Goal: Transaction & Acquisition: Purchase product/service

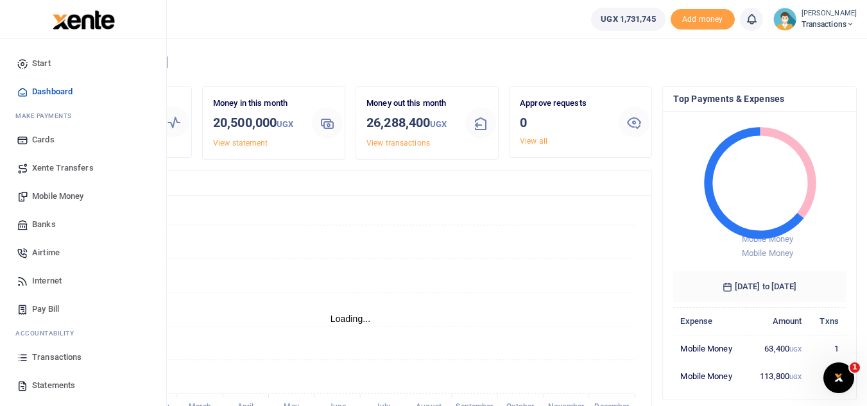
scroll to position [10, 10]
click at [79, 198] on span "Mobile Money" at bounding box center [57, 196] width 51 height 13
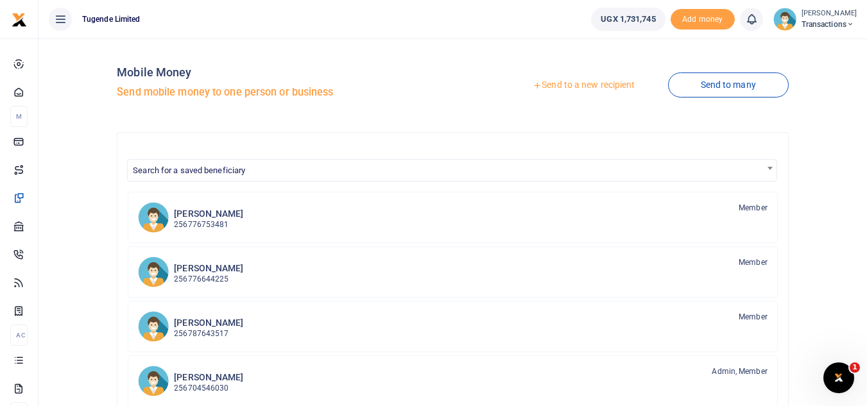
click at [559, 83] on link "Send to a new recipient" at bounding box center [584, 85] width 168 height 23
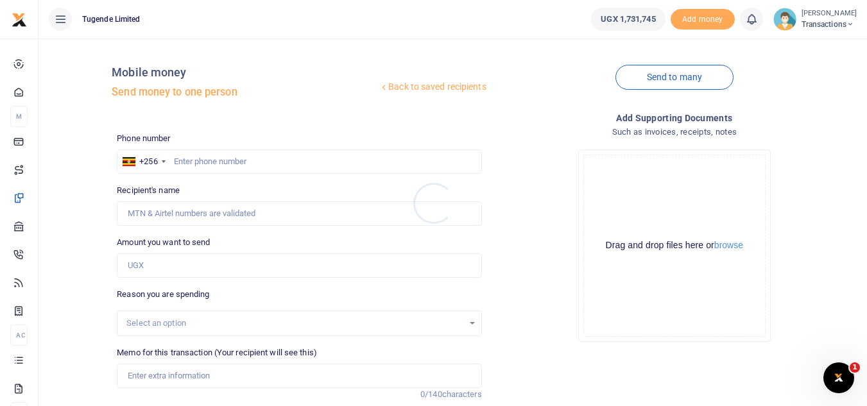
click at [173, 264] on div at bounding box center [433, 203] width 867 height 406
click at [173, 264] on input "Amount you want to send" at bounding box center [299, 266] width 365 height 24
paste input "350,000"
type input "350,000"
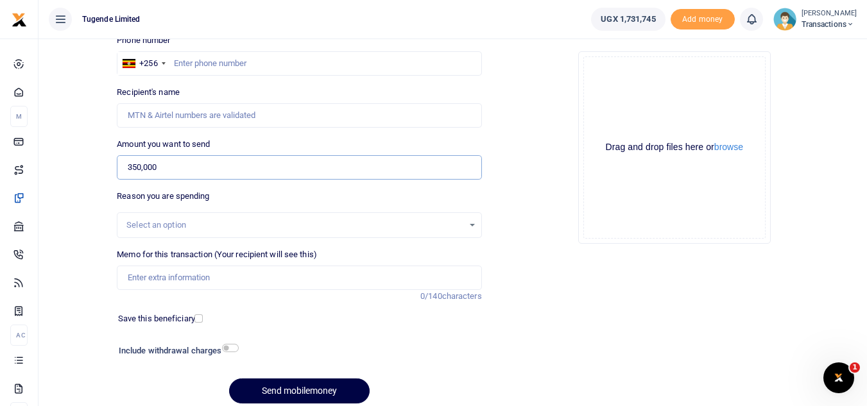
scroll to position [101, 0]
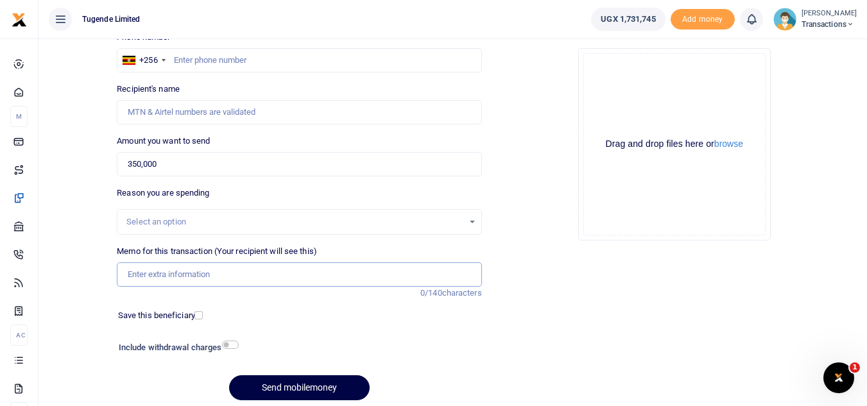
click at [158, 266] on input "Memo for this transaction (Your recipient will see this)" at bounding box center [299, 275] width 365 height 24
paste input "Court Proceedings-NIN Data"
type input "Court Proceedings-NIN Data"
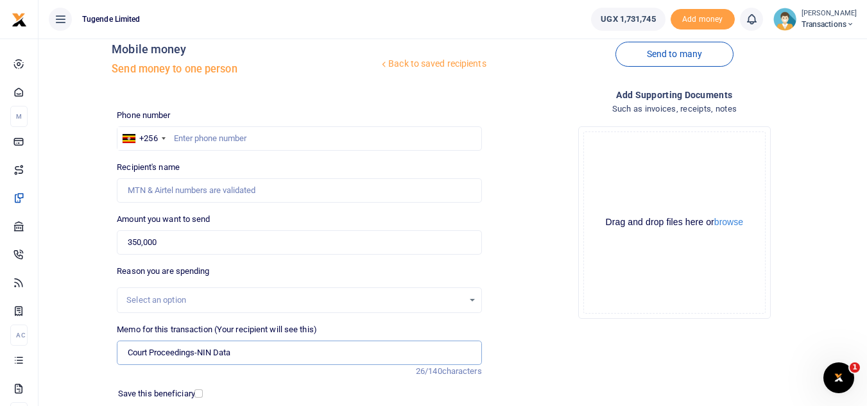
scroll to position [22, 0]
click at [320, 142] on input "text" at bounding box center [299, 139] width 365 height 24
paste input "776989898"
type input "776989898"
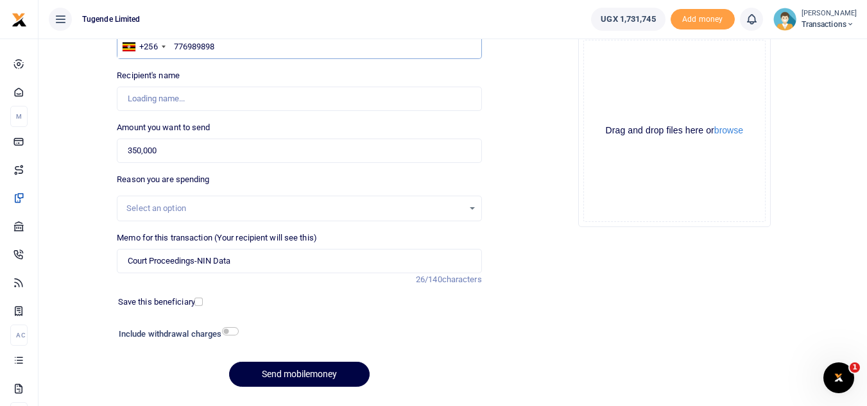
type input "Wilson Kamugisha"
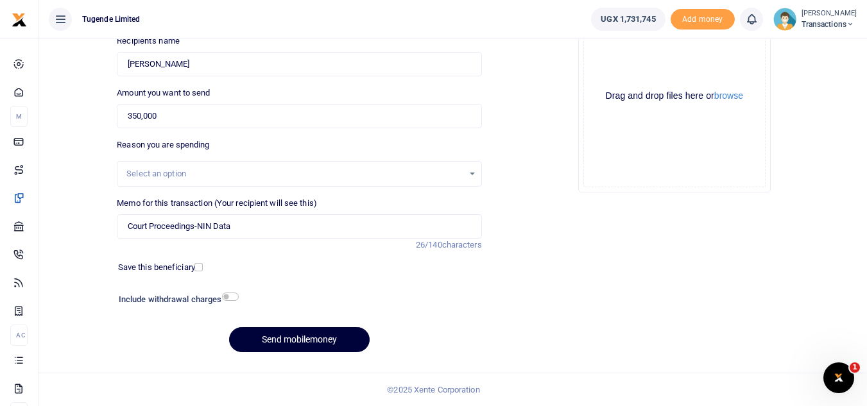
type input "776989898"
click at [296, 350] on button "Send mobilemoney" at bounding box center [299, 339] width 141 height 25
click at [288, 341] on button "Send mobilemoney" at bounding box center [299, 339] width 141 height 25
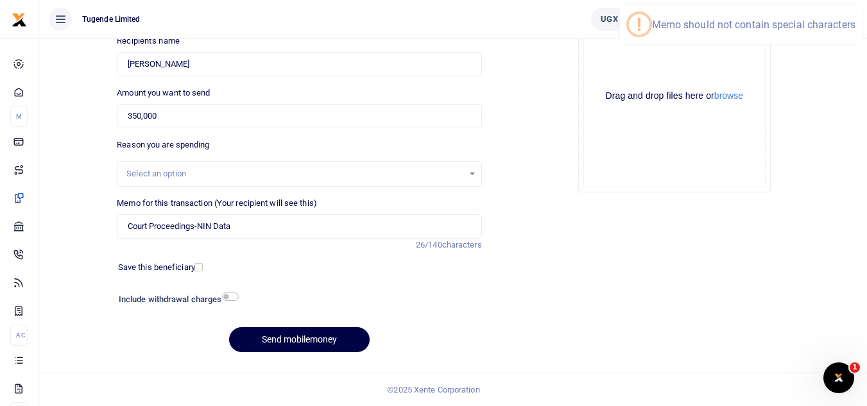
scroll to position [0, 0]
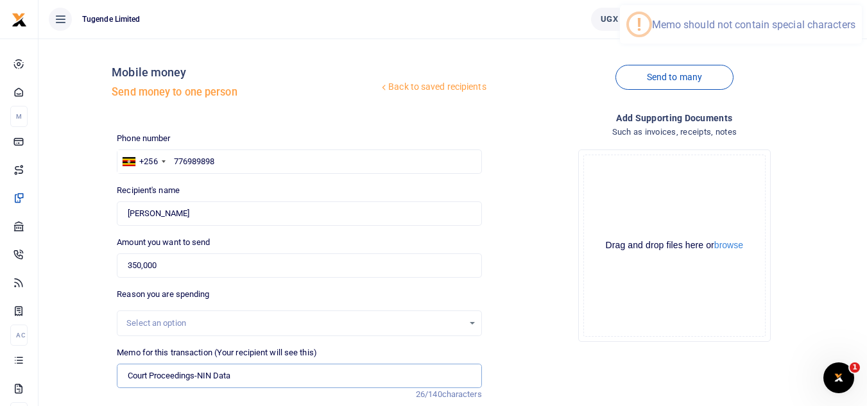
click at [198, 373] on input "Court Proceedings-NIN Data" at bounding box center [299, 376] width 365 height 24
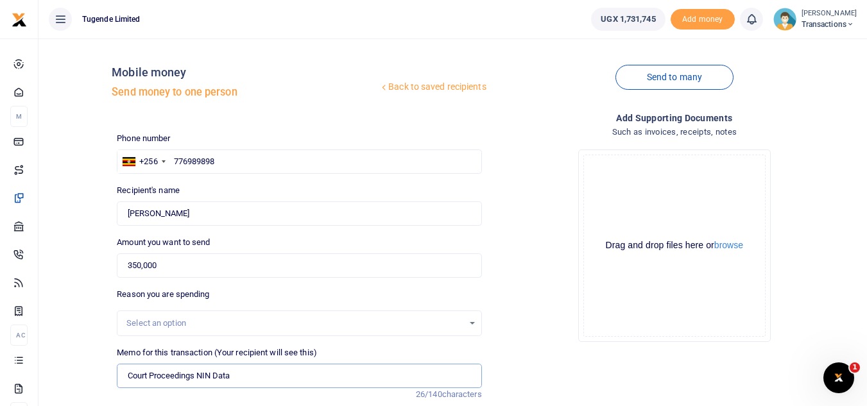
scroll to position [150, 0]
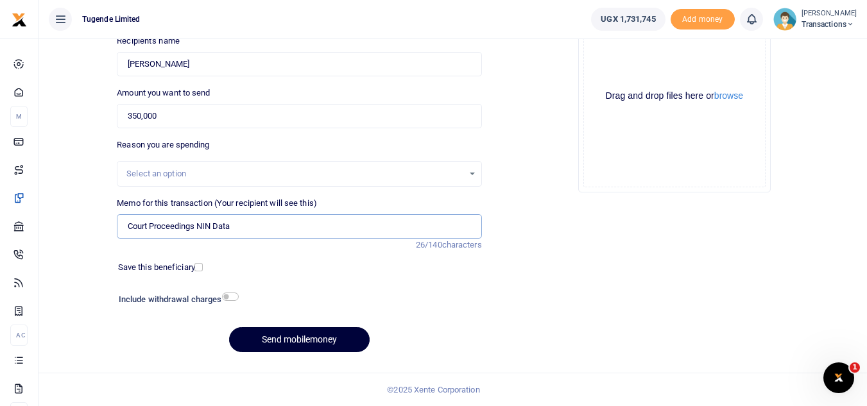
type input "Court Proceedings NIN Data"
click at [288, 346] on button "Send mobilemoney" at bounding box center [299, 339] width 141 height 25
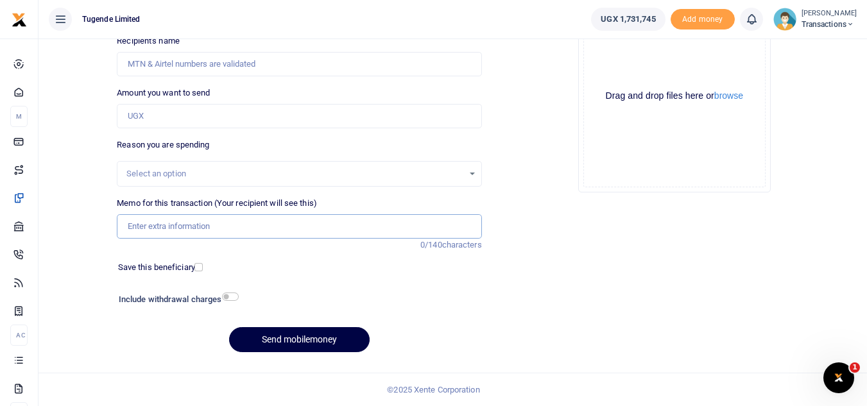
click at [283, 230] on input "Memo for this transaction (Your recipient will see this)" at bounding box center [299, 226] width 365 height 24
paste input "UGE595C"
type input "UGE595C"
click at [221, 105] on input "Amount you want to send" at bounding box center [299, 116] width 365 height 24
paste input "42000"
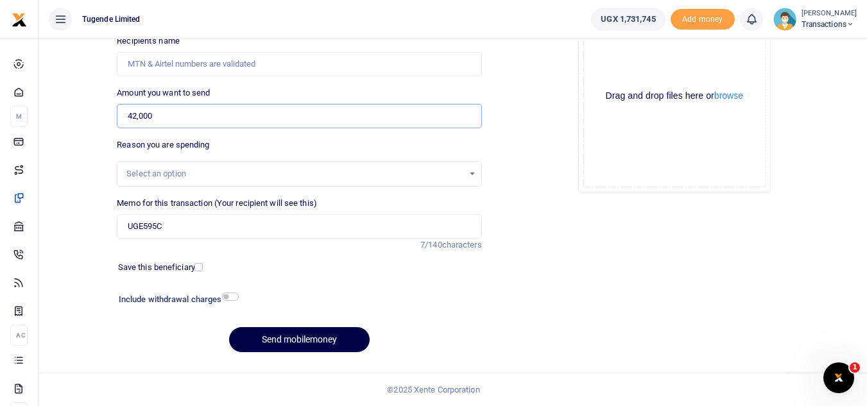
type input "42,000"
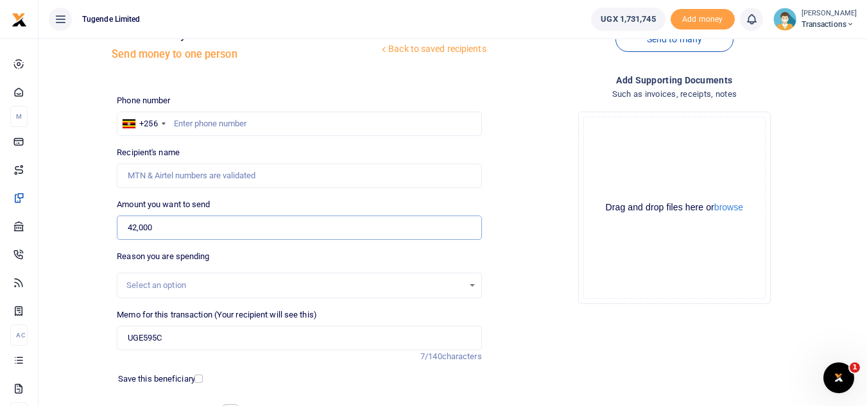
scroll to position [37, 0]
click at [256, 126] on input "text" at bounding box center [299, 124] width 365 height 24
paste input "0756325764"
type input "0756325764"
type input "Gilbert Tumusiime"
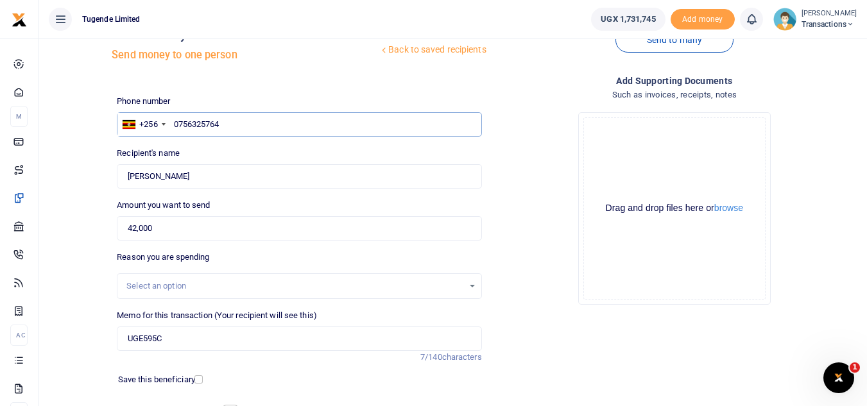
scroll to position [150, 0]
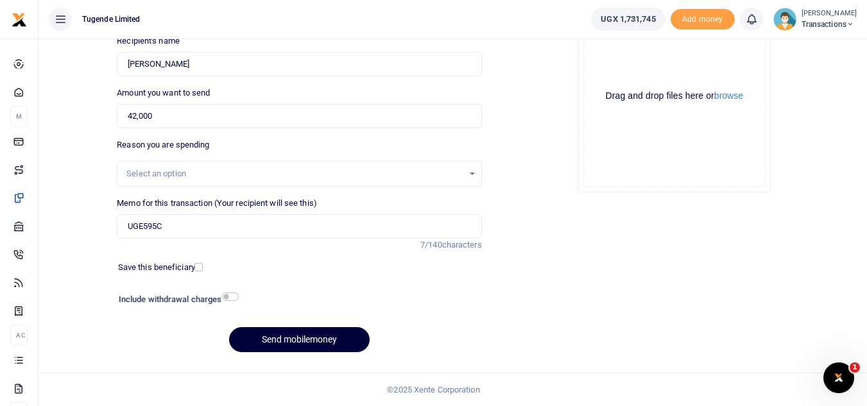
click at [286, 344] on button "Send mobilemoney" at bounding box center [299, 339] width 141 height 25
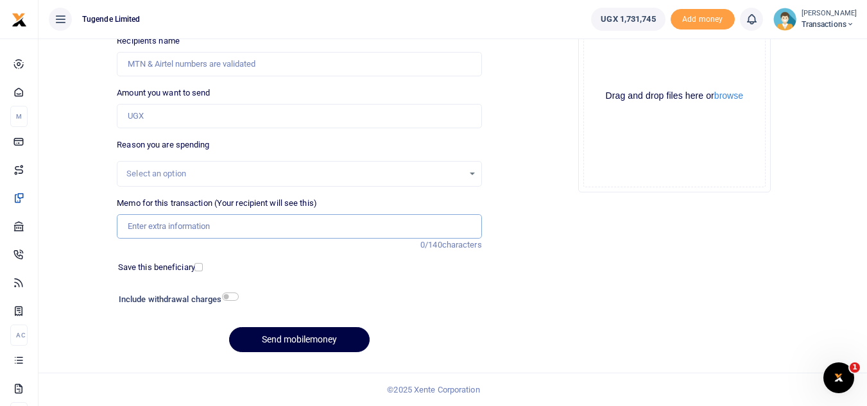
click at [237, 233] on input "Memo for this transaction (Your recipient will see this)" at bounding box center [299, 226] width 365 height 24
paste input "UFZ258J"
type input "UFZ258J"
click at [262, 114] on input "Amount you want to send" at bounding box center [299, 116] width 365 height 24
paste input "62000"
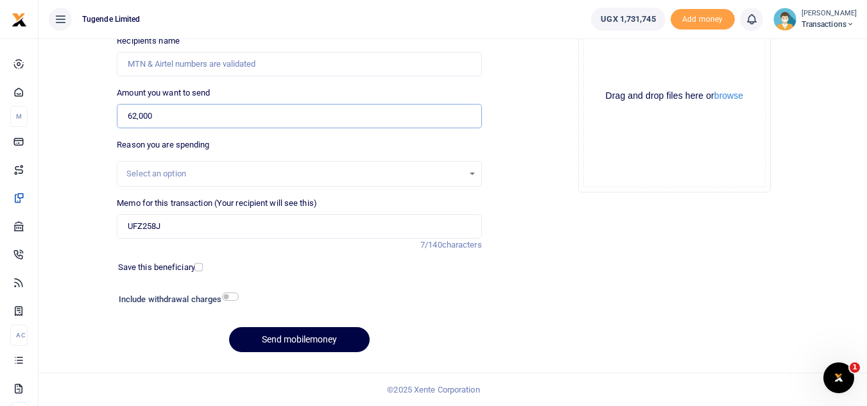
type input "62,000"
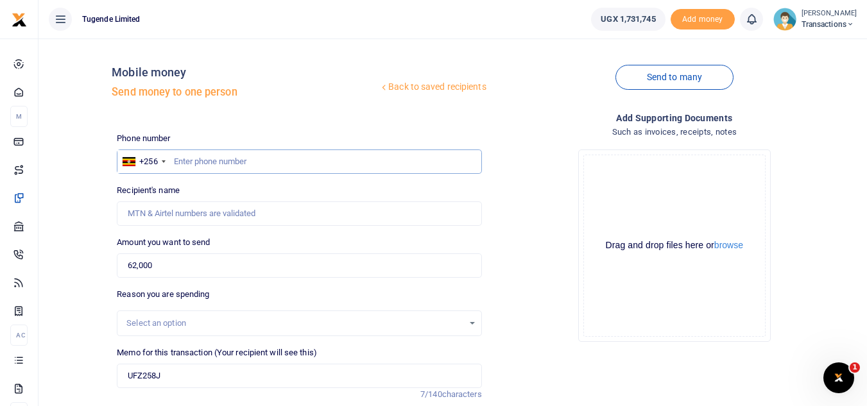
click at [313, 153] on input "text" at bounding box center [299, 162] width 365 height 24
paste input "0756325764"
type input "0756325764"
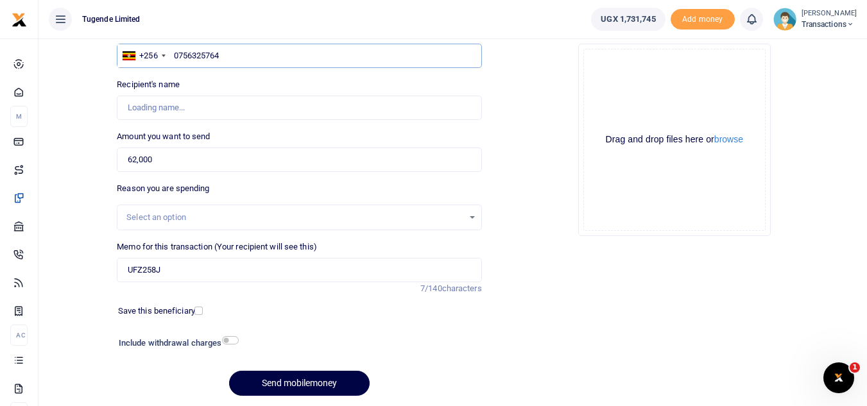
scroll to position [150, 0]
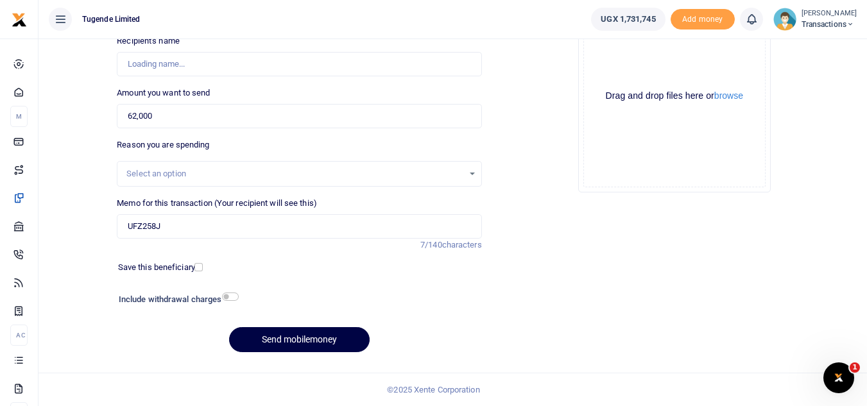
type input "[PERSON_NAME]"
type input "0756325764"
click at [300, 333] on button "Send mobilemoney" at bounding box center [299, 339] width 141 height 25
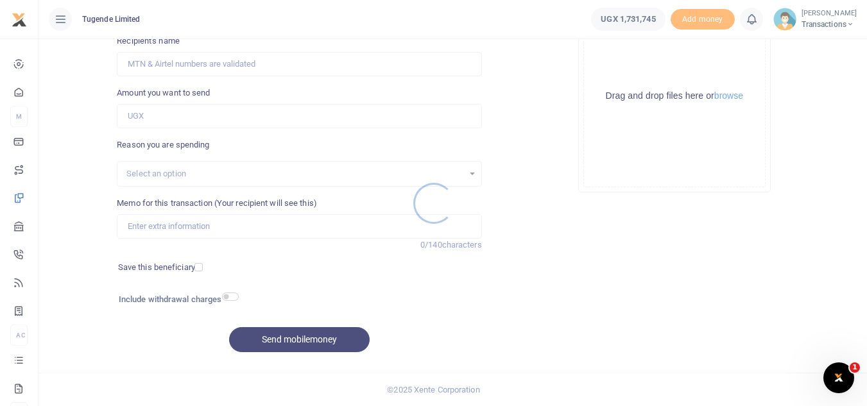
scroll to position [150, 0]
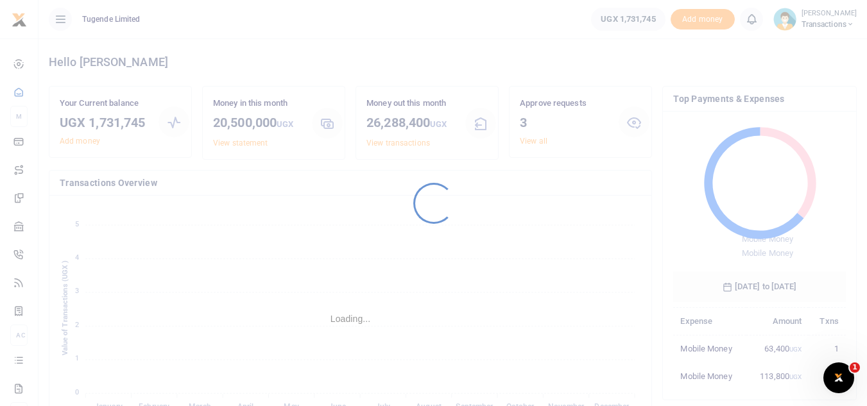
scroll to position [10, 10]
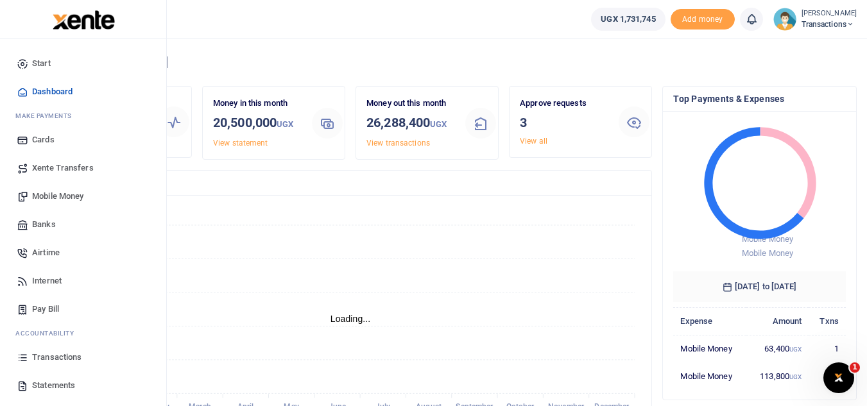
click at [76, 195] on span "Mobile Money" at bounding box center [57, 196] width 51 height 13
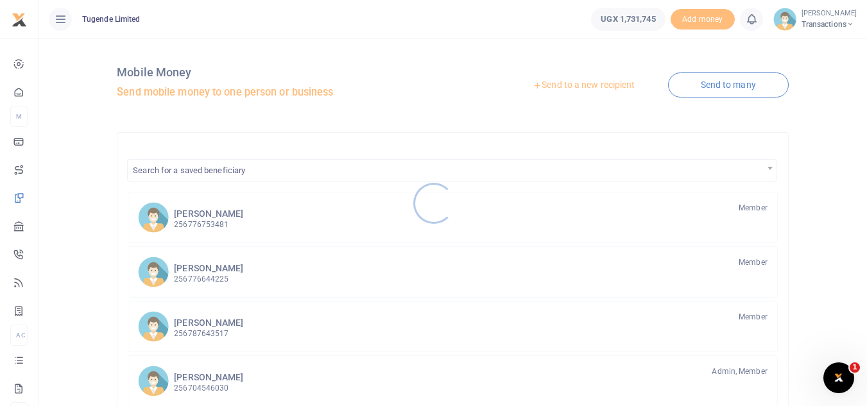
click at [589, 85] on div at bounding box center [433, 203] width 867 height 406
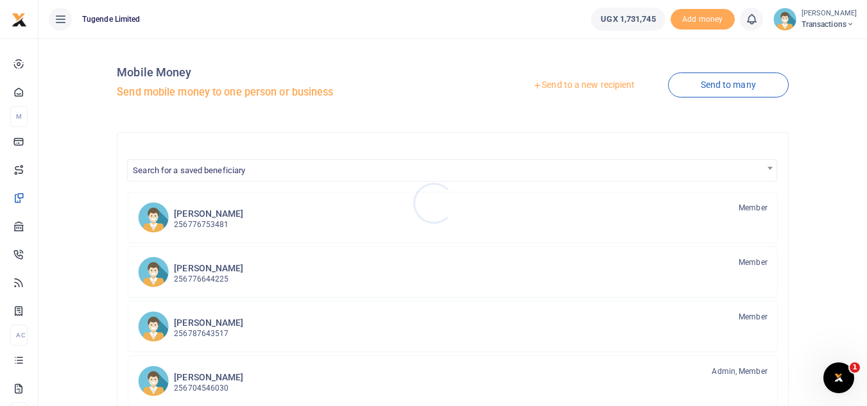
click at [589, 85] on div at bounding box center [433, 203] width 867 height 406
click at [557, 83] on link "Send to a new recipient" at bounding box center [584, 85] width 168 height 23
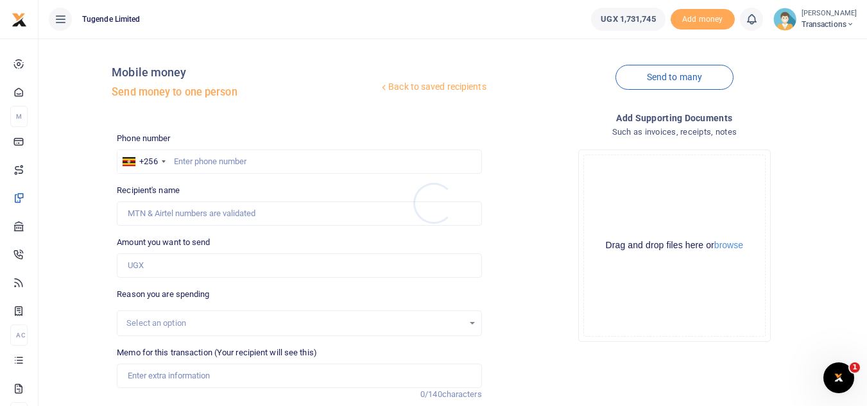
click at [295, 160] on div at bounding box center [433, 203] width 867 height 406
click at [295, 160] on input "text" at bounding box center [299, 162] width 365 height 24
paste input "0773965170"
type input "0773965170"
type input "[PERSON_NAME]"
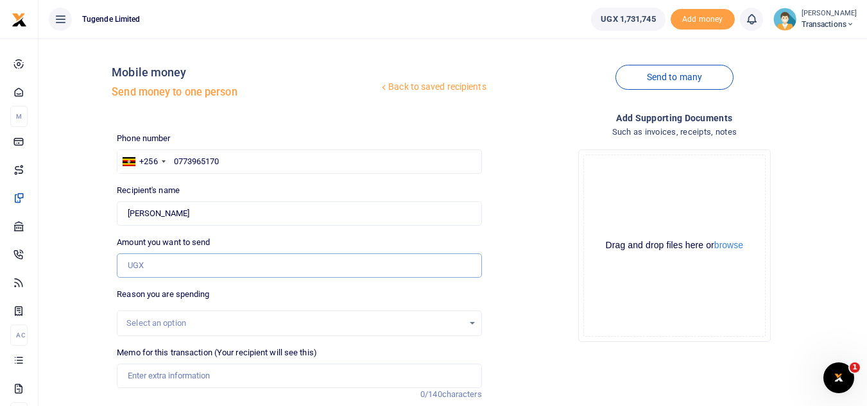
click at [231, 267] on input "Amount you want to send" at bounding box center [299, 266] width 365 height 24
paste input "258,000"
type input "258,000"
click at [190, 373] on input "Memo for this transaction (Your recipient will see this)" at bounding box center [299, 376] width 365 height 24
paste input "UGD042J,UGD620M,UGE975B,UGJ482C and UGC230W-FortPortal"
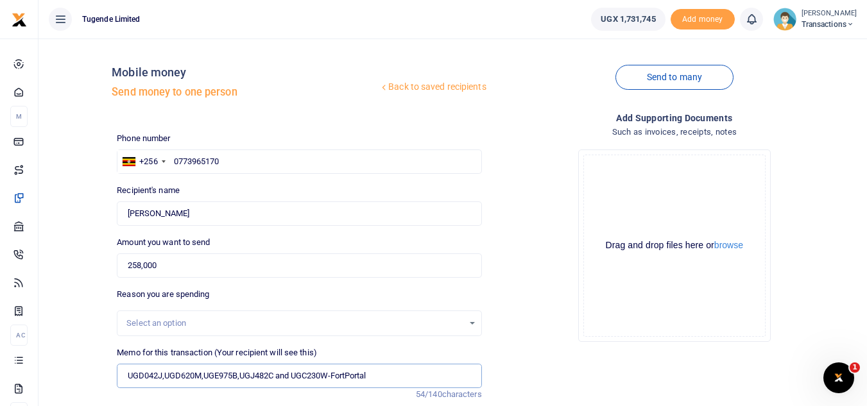
click at [241, 381] on input "UGD042J,UGD620M,UGE975B,UGJ482C and UGC230W-FortPortal" at bounding box center [299, 376] width 365 height 24
click at [203, 377] on input "UGD042J,UGD620M,UGE975B UGJ482C and UGC230W-FortPortal" at bounding box center [299, 376] width 365 height 24
click at [168, 373] on input "UGD042J,UGD620M UGE975B UGJ482C and UGC230W-FortPortal" at bounding box center [299, 376] width 365 height 24
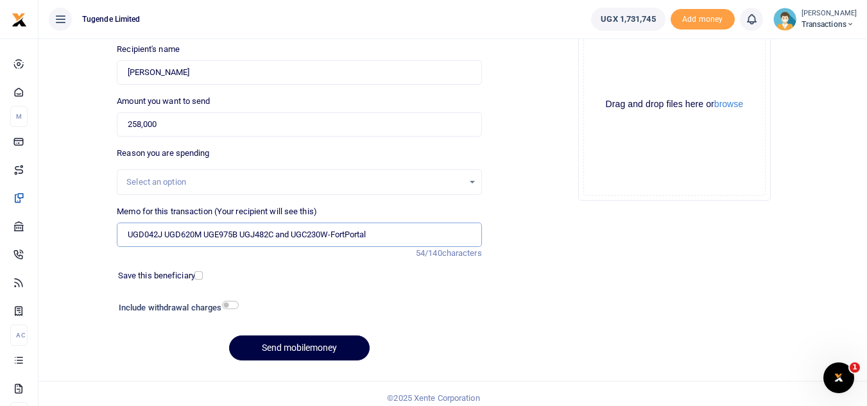
scroll to position [150, 0]
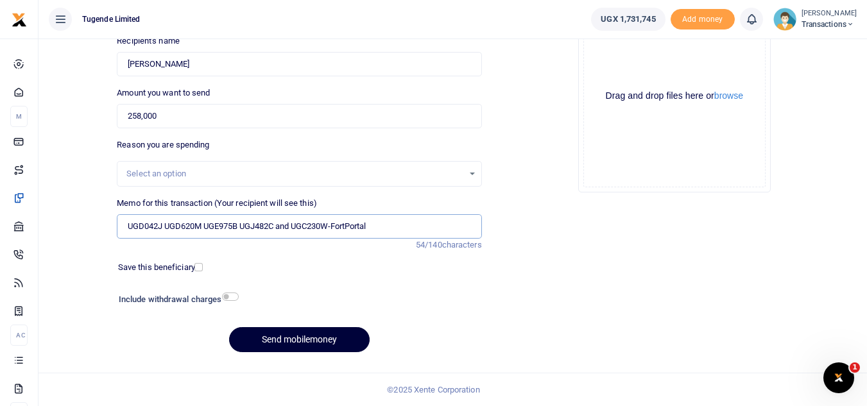
type input "UGD042J UGD620M UGE975B UGJ482C and UGC230W-FortPortal"
click at [295, 334] on button "Send mobilemoney" at bounding box center [299, 339] width 141 height 25
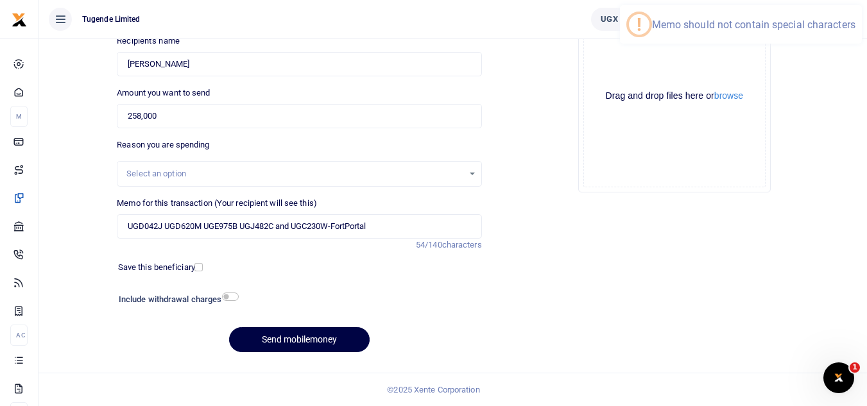
scroll to position [0, 0]
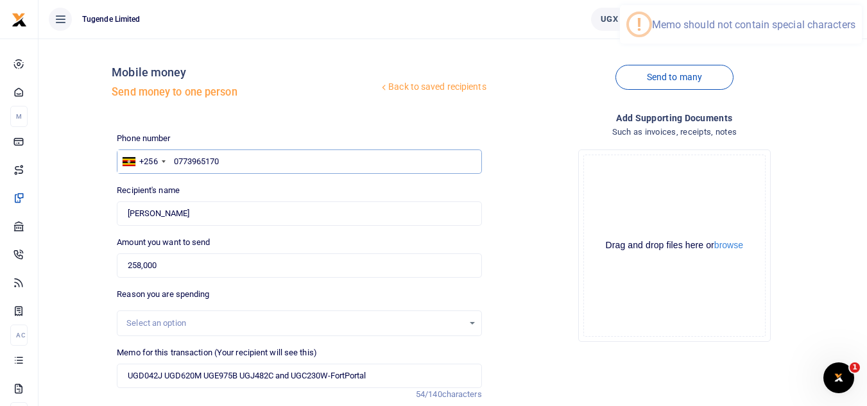
click at [309, 166] on input "0773965170" at bounding box center [299, 162] width 365 height 24
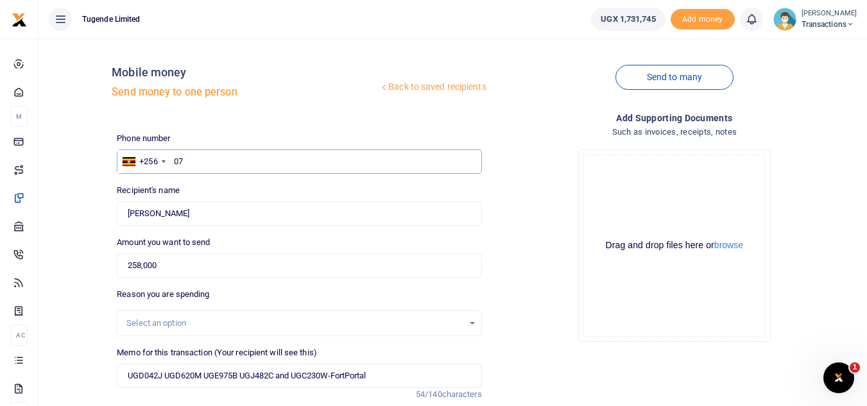
type input "0"
paste input "773965170"
type input "773965170"
click at [240, 264] on input "258,000" at bounding box center [299, 266] width 365 height 24
click at [264, 163] on input "773965170" at bounding box center [299, 162] width 365 height 24
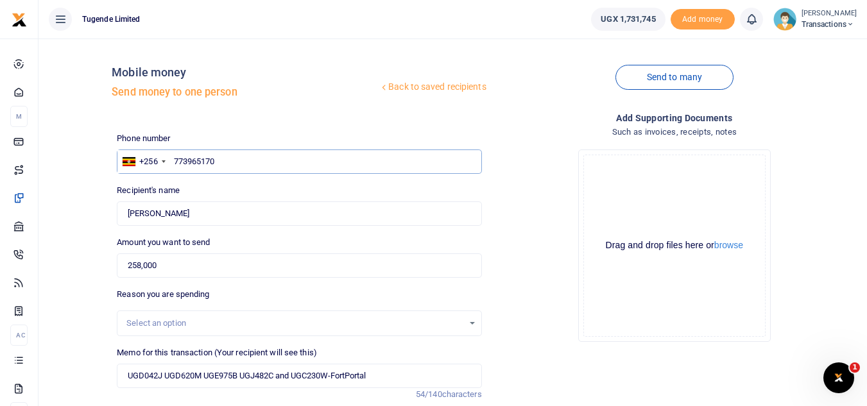
scroll to position [150, 0]
